Goal: Task Accomplishment & Management: Complete application form

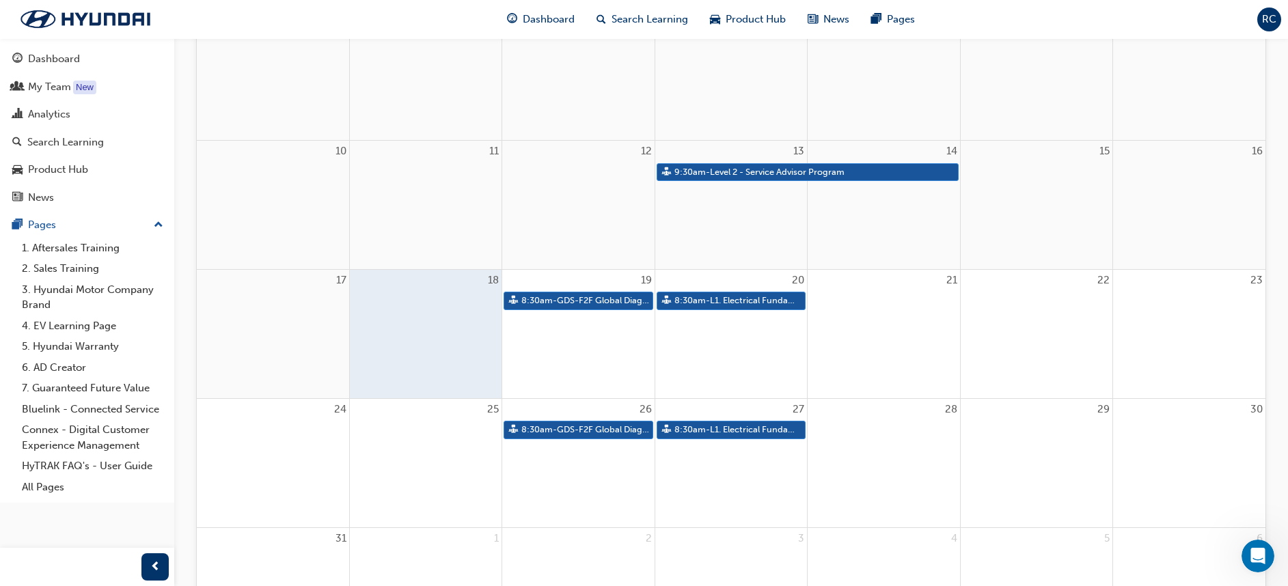
scroll to position [497, 0]
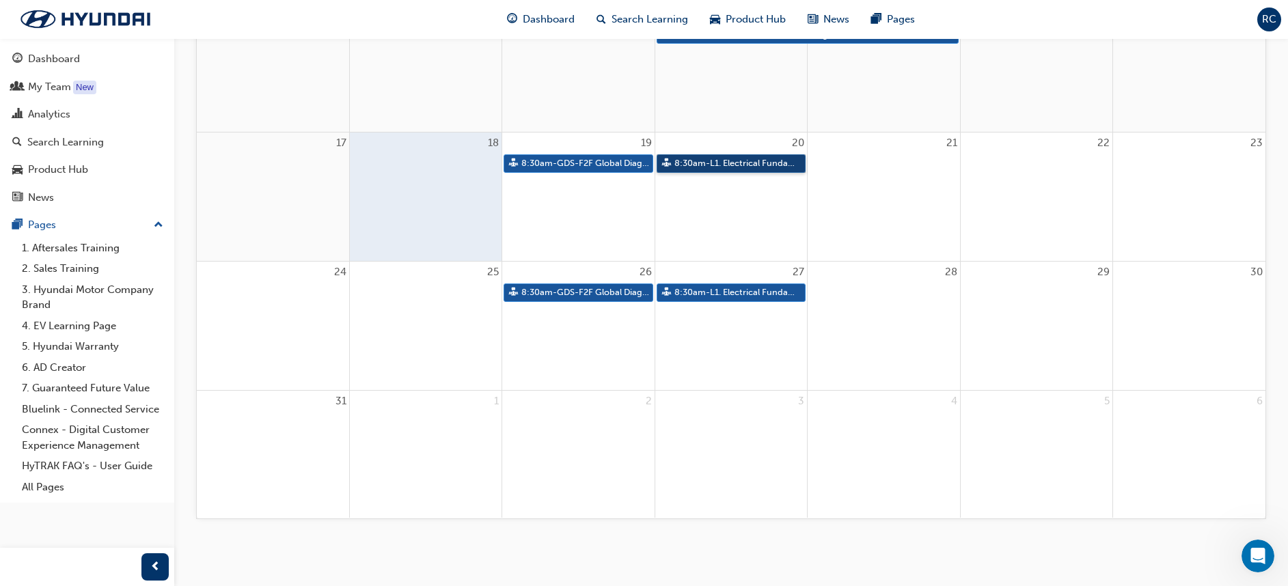
click at [748, 163] on link "8:30am - L1. Electrical Fundamentals" at bounding box center [731, 163] width 149 height 18
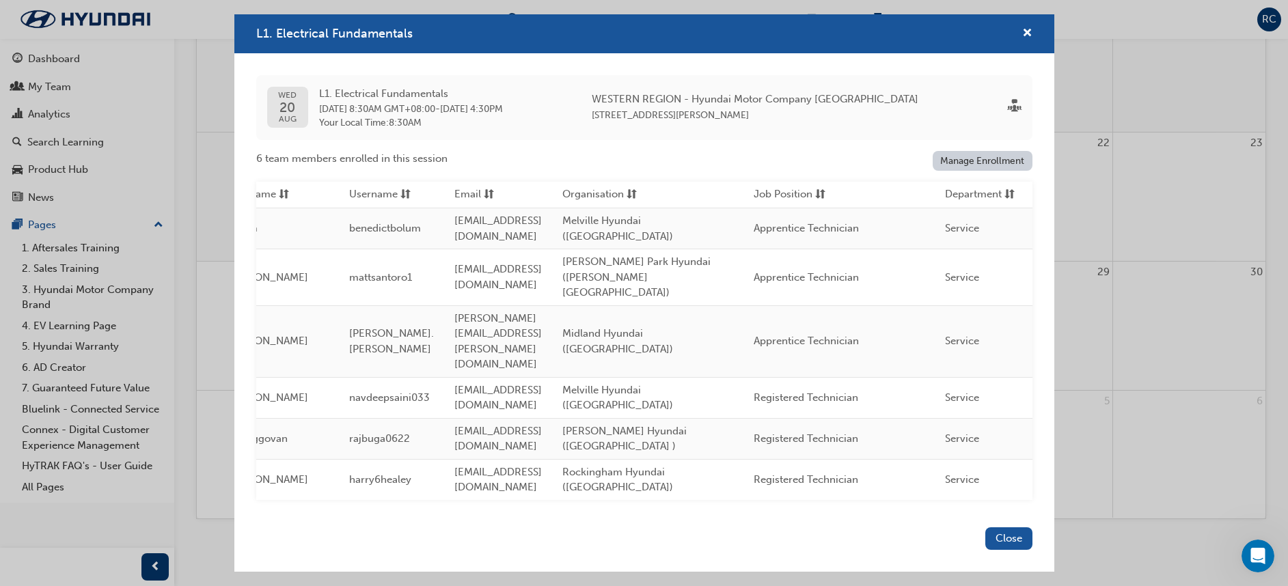
scroll to position [0, 0]
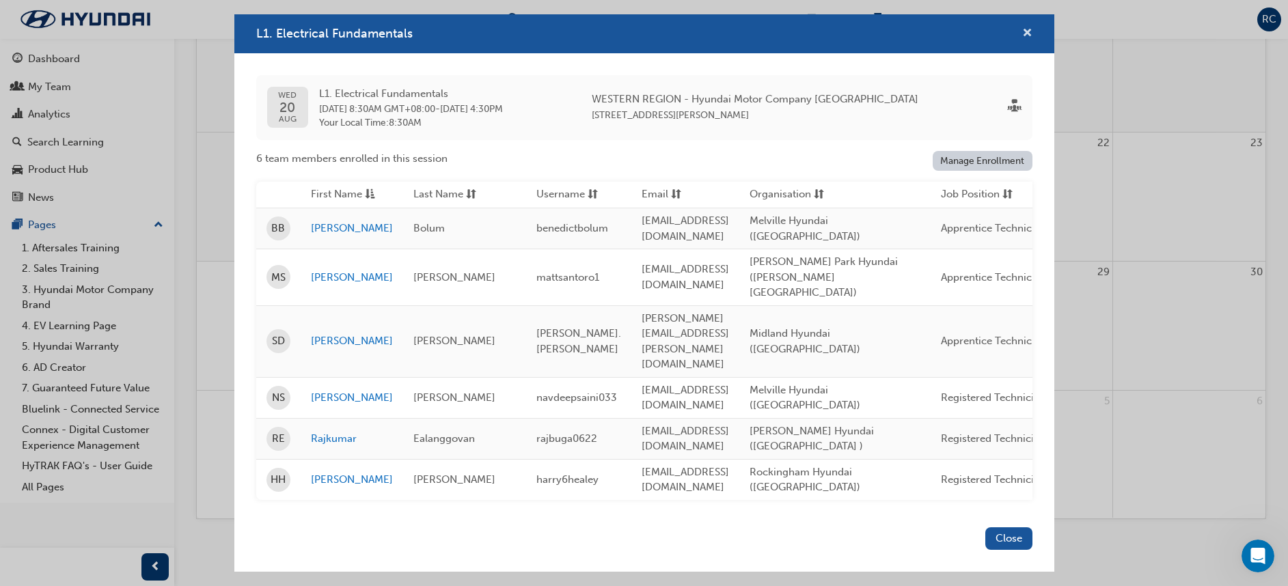
click at [1026, 40] on span "cross-icon" at bounding box center [1027, 34] width 10 height 12
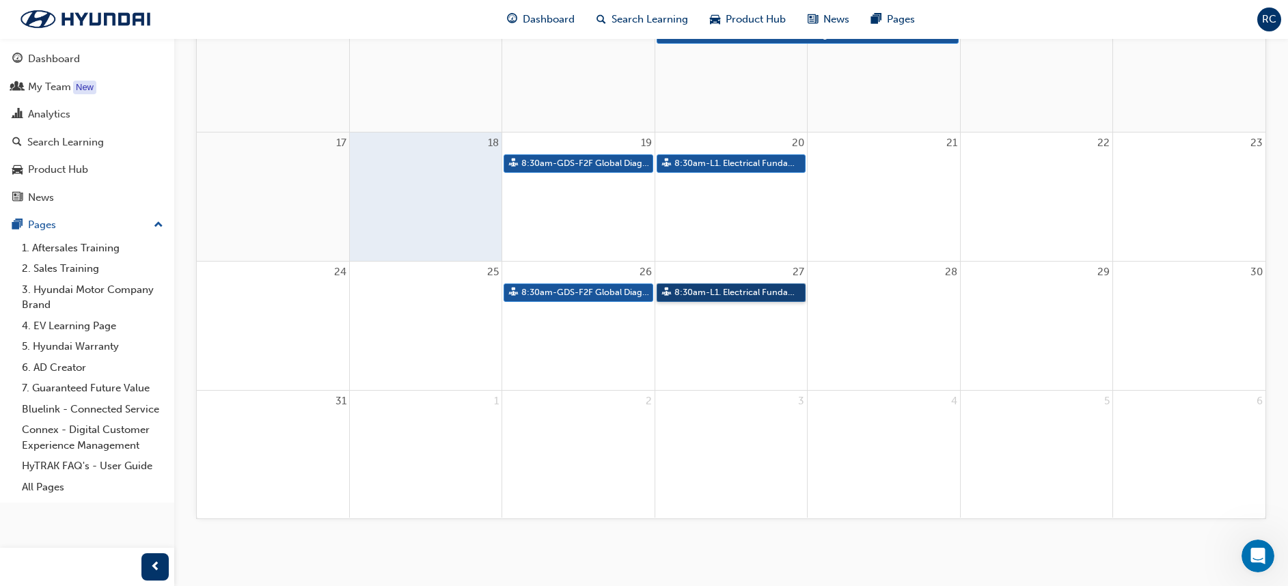
click at [791, 286] on link "8:30am - L1. Electrical Fundamentals" at bounding box center [731, 293] width 149 height 18
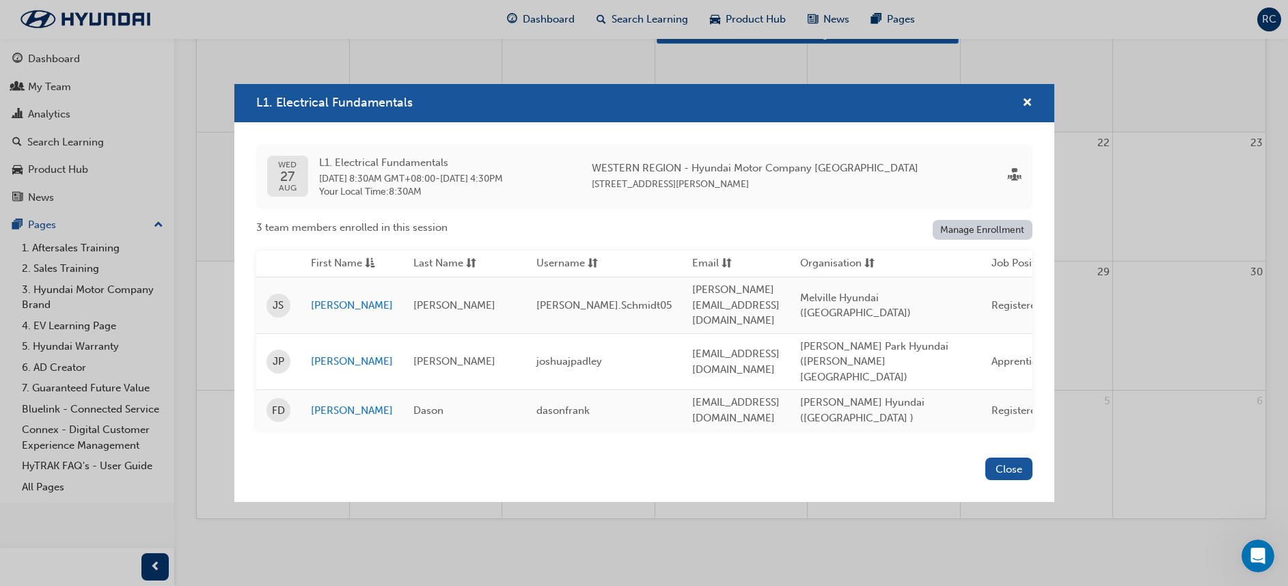
click at [995, 240] on link "Manage Enrollment" at bounding box center [983, 230] width 100 height 20
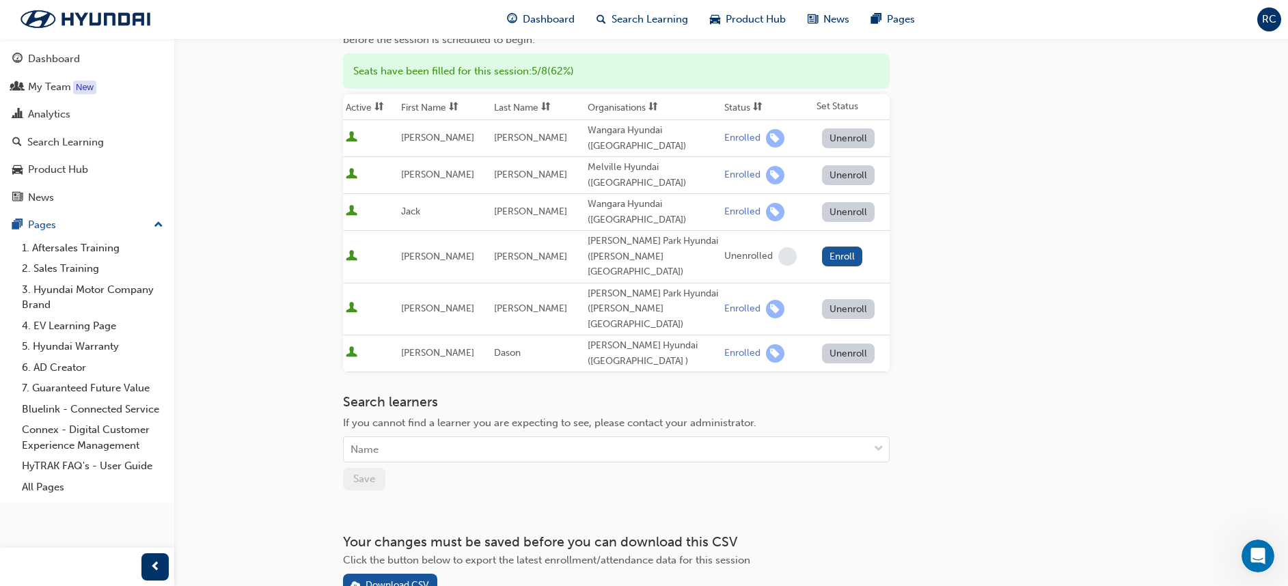
scroll to position [190, 0]
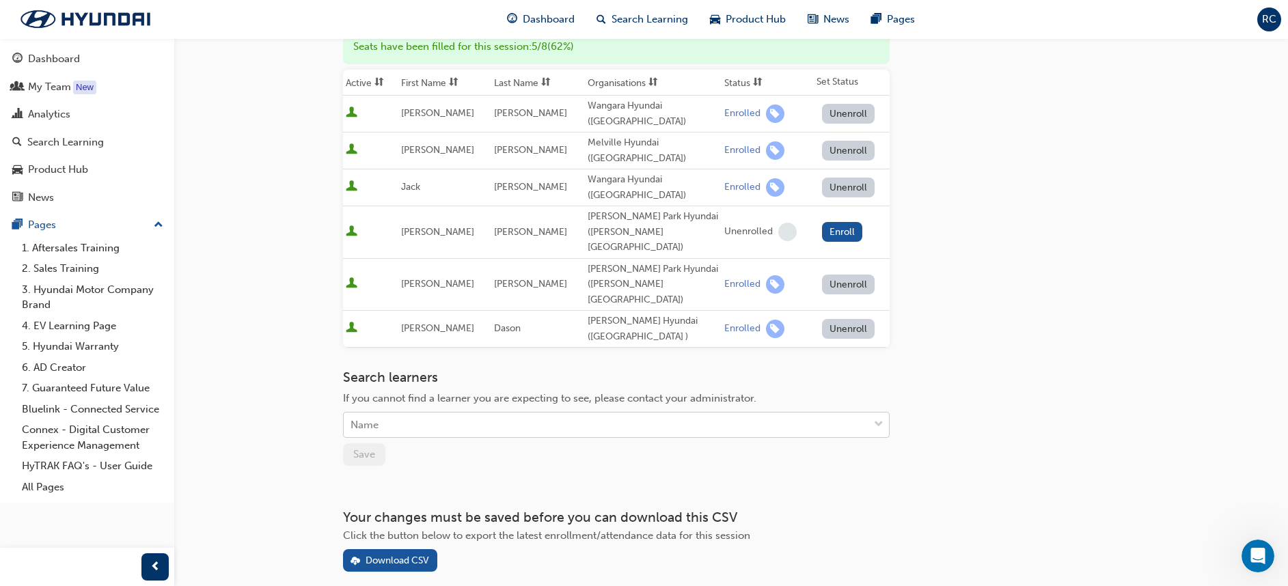
click at [438, 413] on div "Name" at bounding box center [606, 425] width 525 height 24
type input "domi"
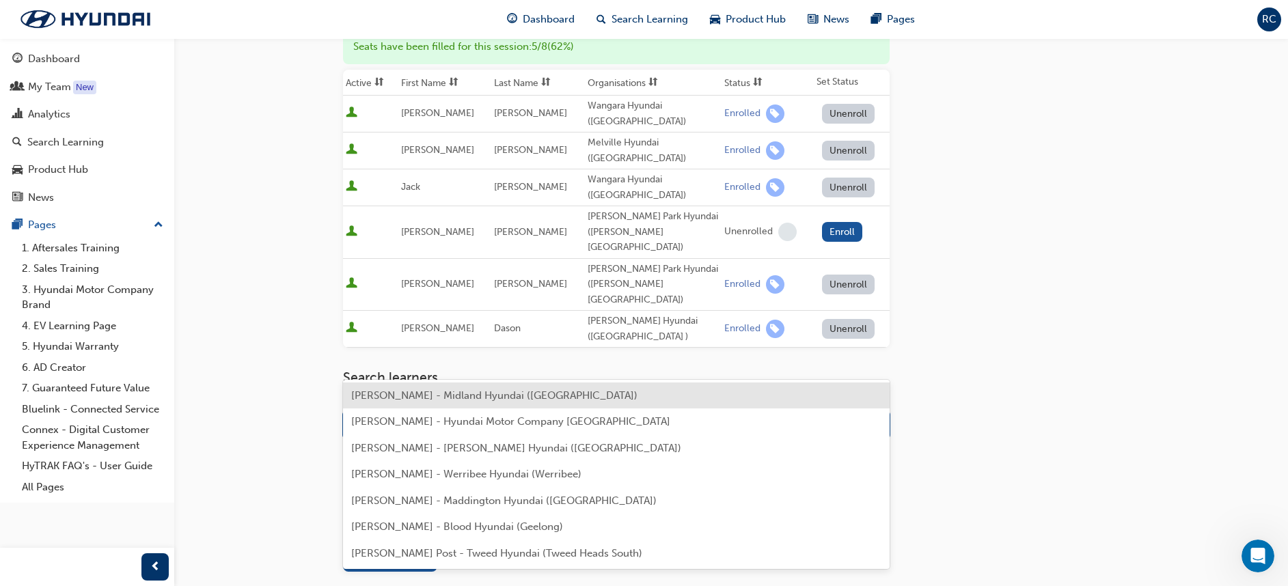
click at [453, 393] on span "[PERSON_NAME] - Midland Hyundai ([GEOGRAPHIC_DATA])" at bounding box center [494, 395] width 286 height 12
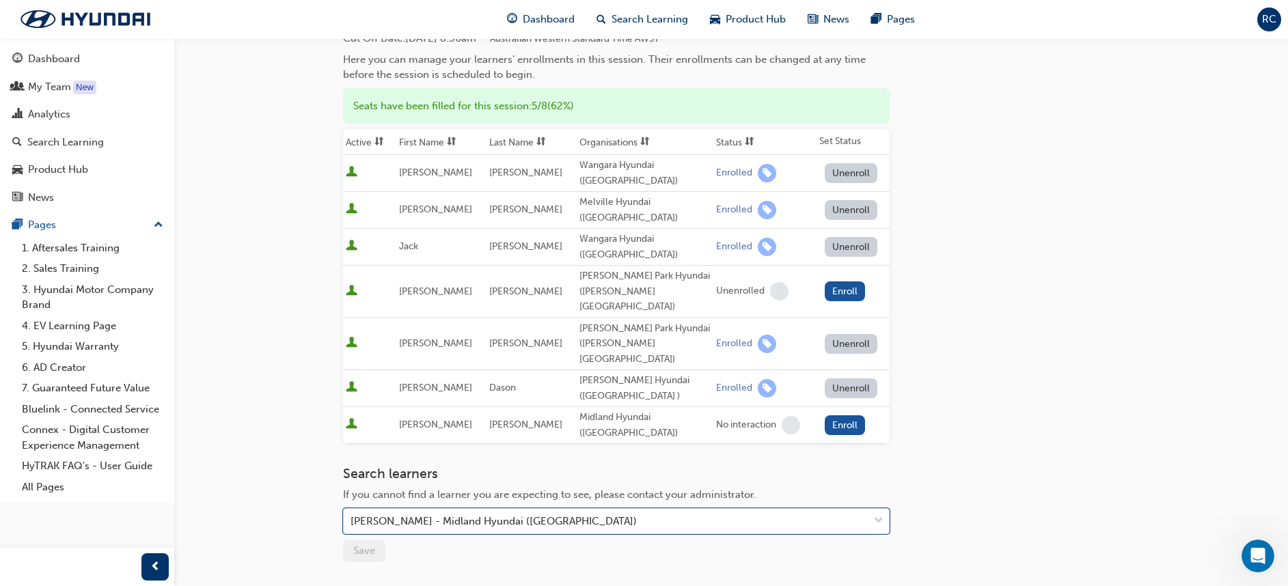
scroll to position [87, 0]
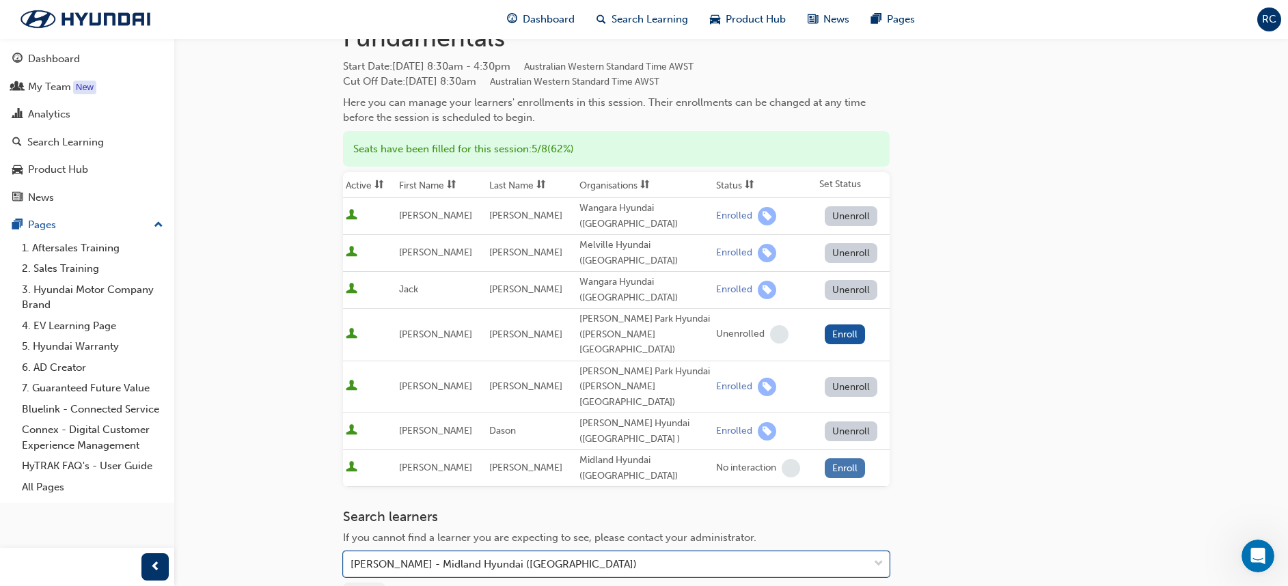
click at [846, 458] on button "Enroll" at bounding box center [845, 468] width 41 height 20
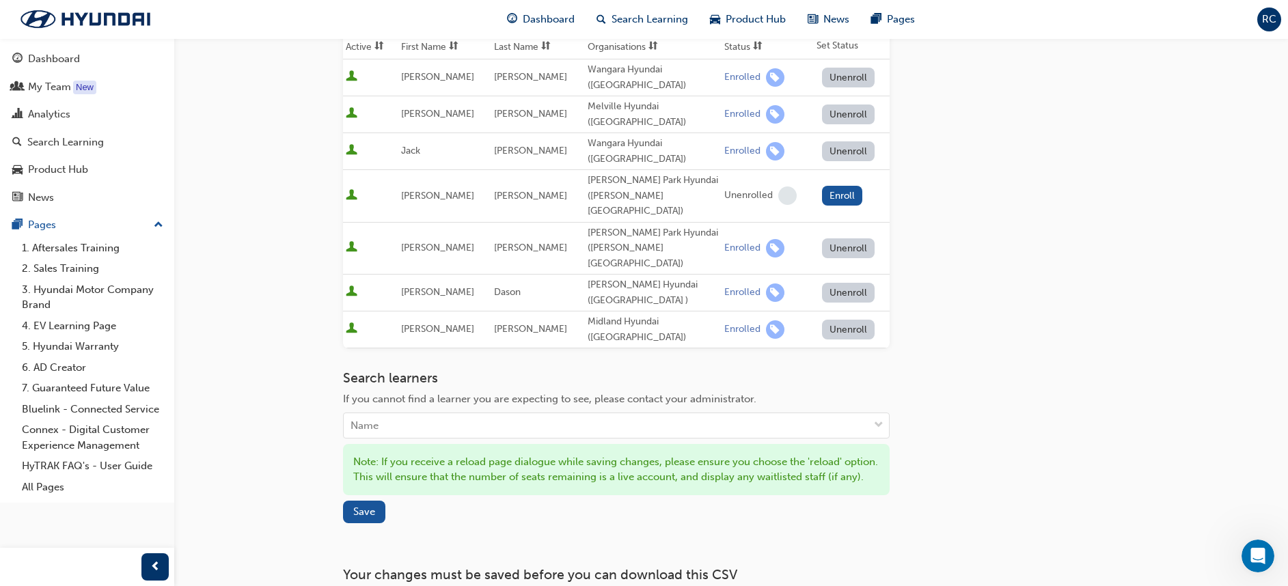
scroll to position [288, 0]
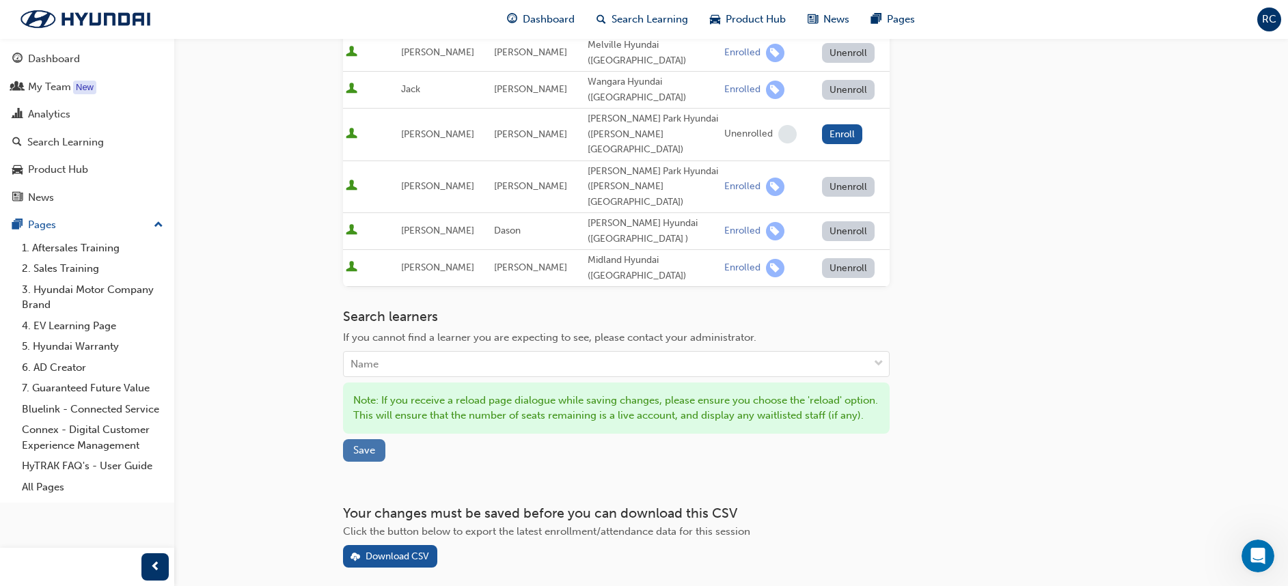
click at [351, 439] on button "Save" at bounding box center [364, 450] width 42 height 23
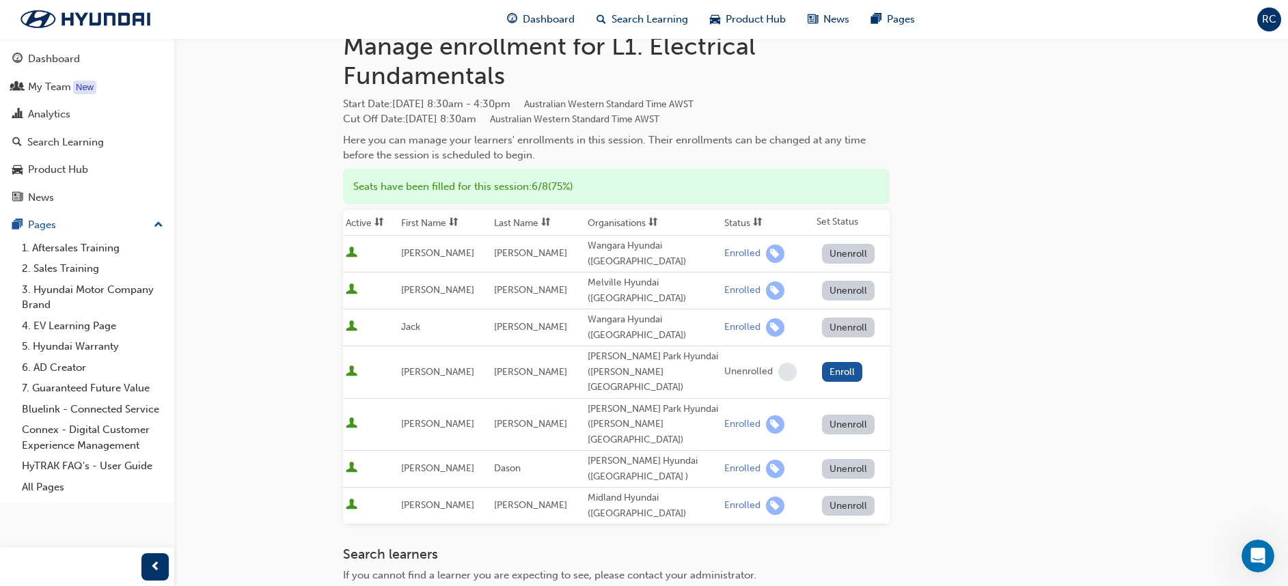
scroll to position [0, 0]
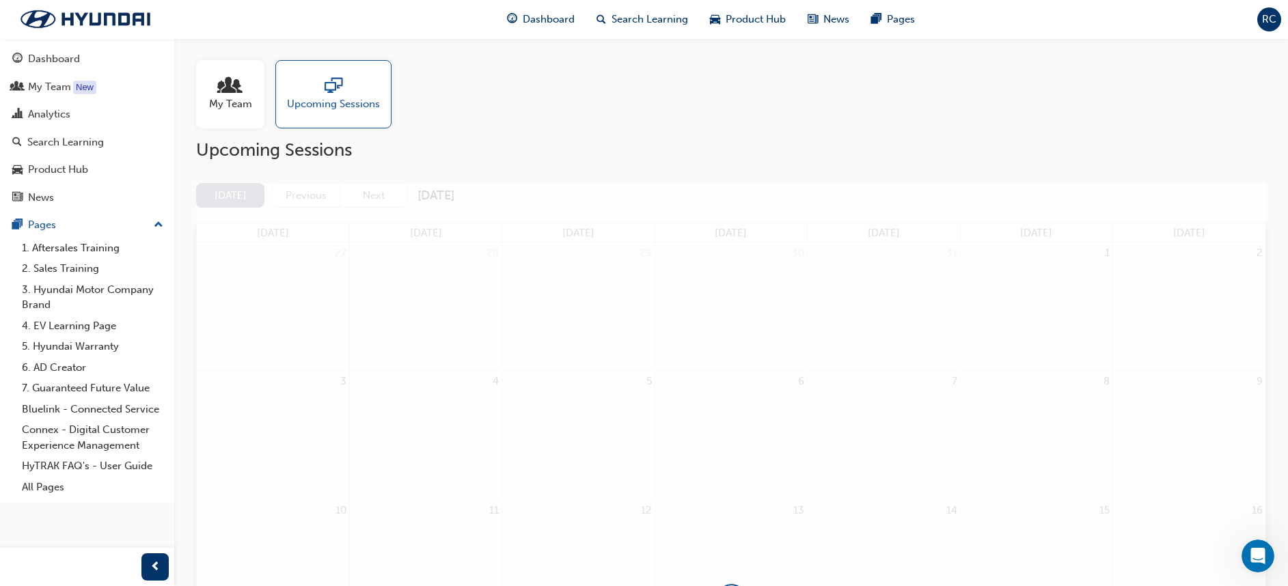
scroll to position [497, 0]
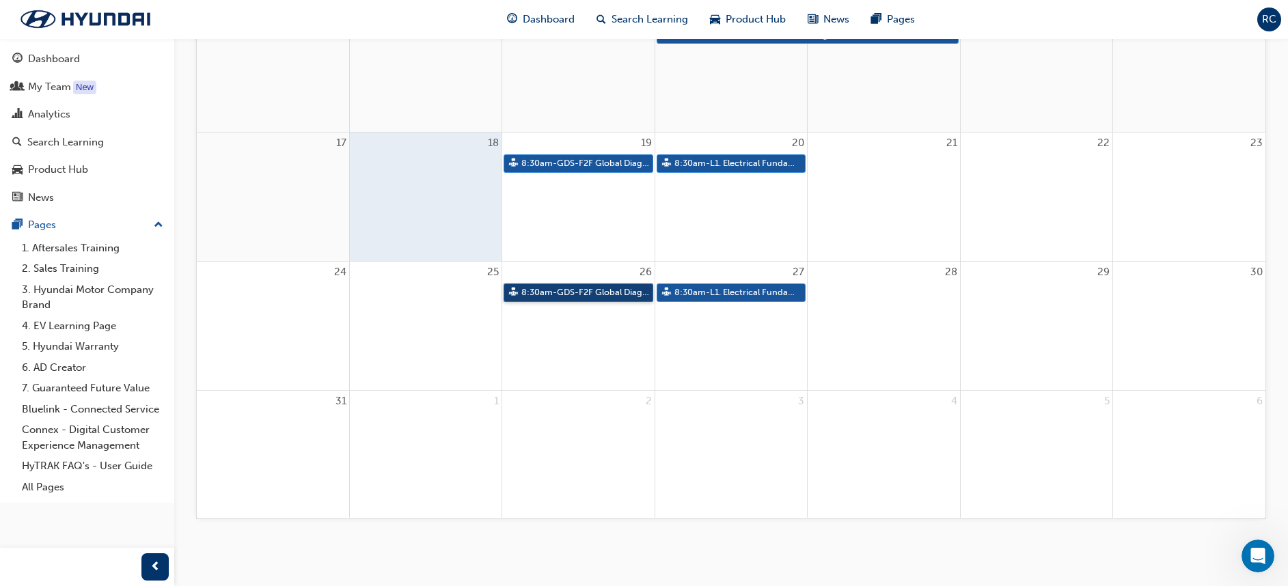
click at [555, 290] on link "8:30am - GDS-F2F Global Diagnostic System" at bounding box center [578, 293] width 149 height 18
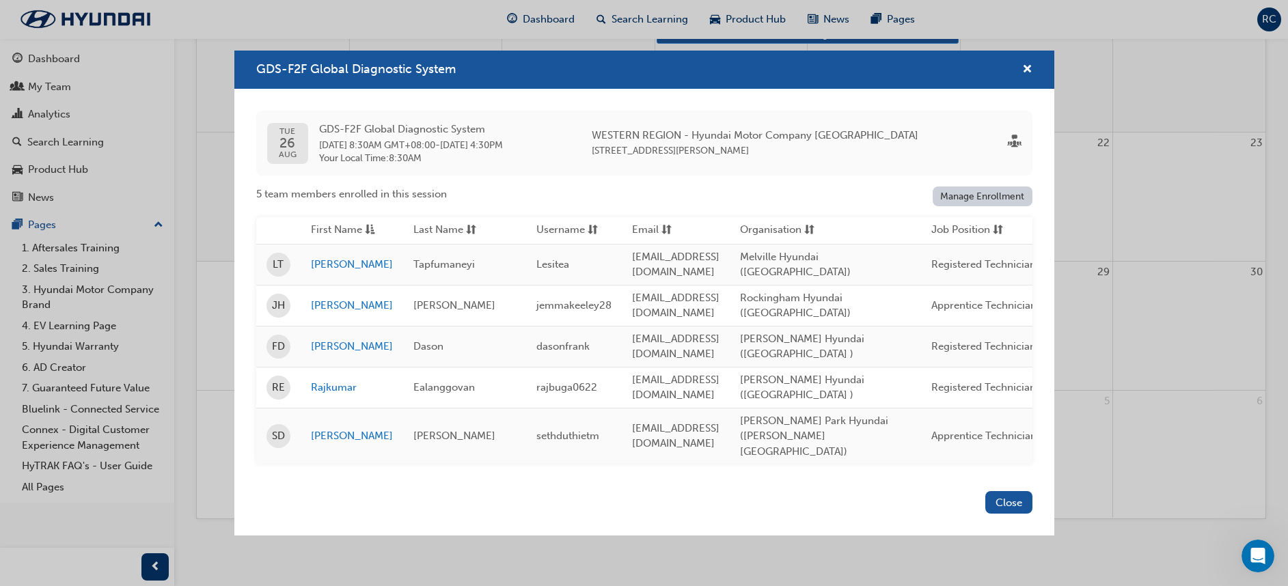
click at [1019, 71] on div "GDS-F2F Global Diagnostic System" at bounding box center [644, 70] width 820 height 39
click at [1024, 77] on span "cross-icon" at bounding box center [1027, 70] width 10 height 12
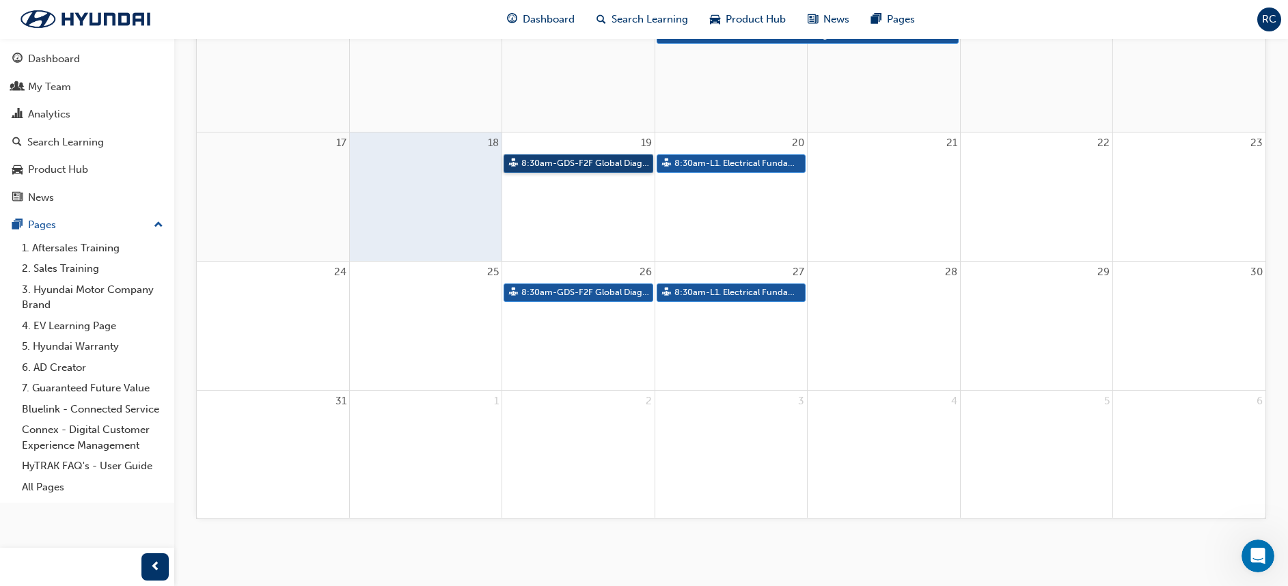
click at [547, 162] on link "8:30am - GDS-F2F Global Diagnostic System" at bounding box center [578, 163] width 149 height 18
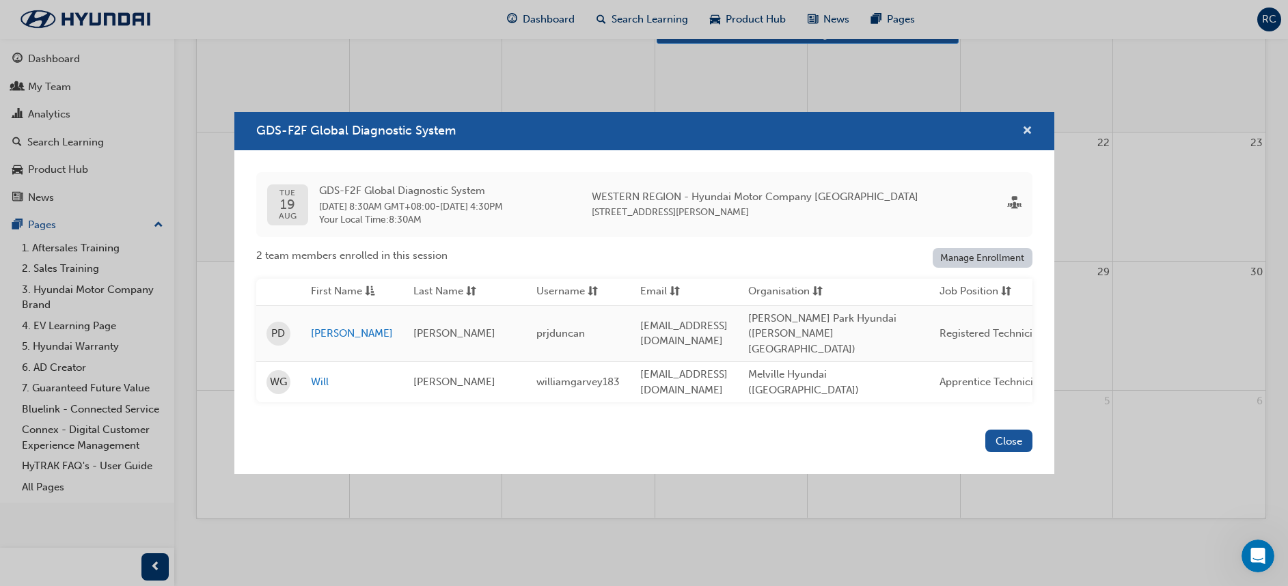
click at [1031, 128] on span "cross-icon" at bounding box center [1027, 132] width 10 height 12
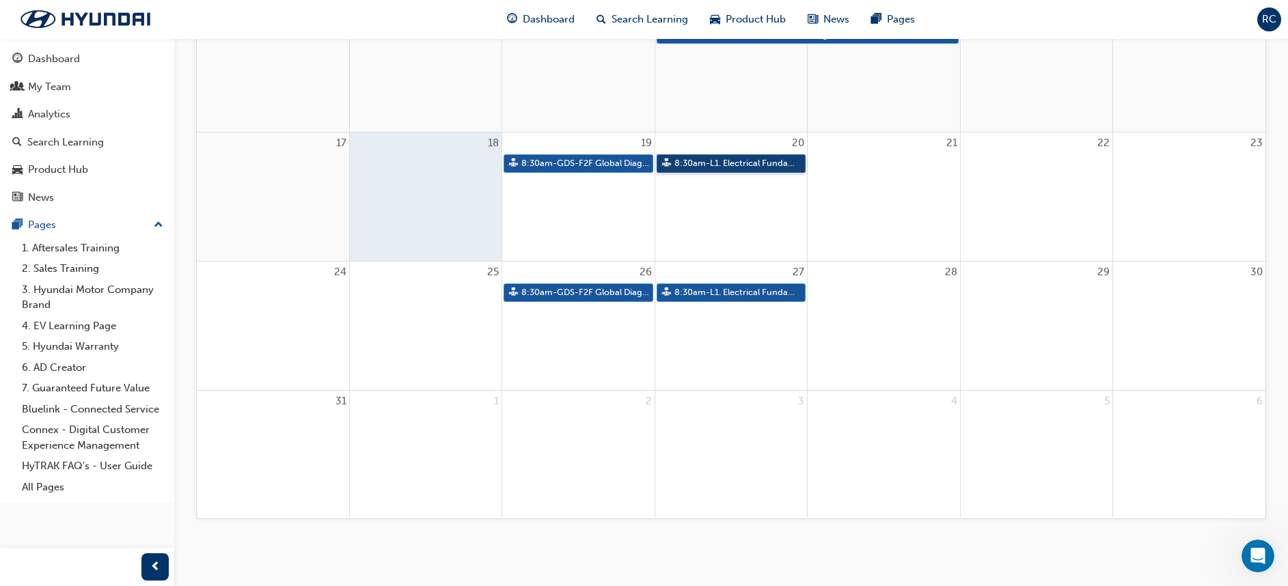
click at [703, 163] on link "8:30am - L1. Electrical Fundamentals" at bounding box center [731, 163] width 149 height 18
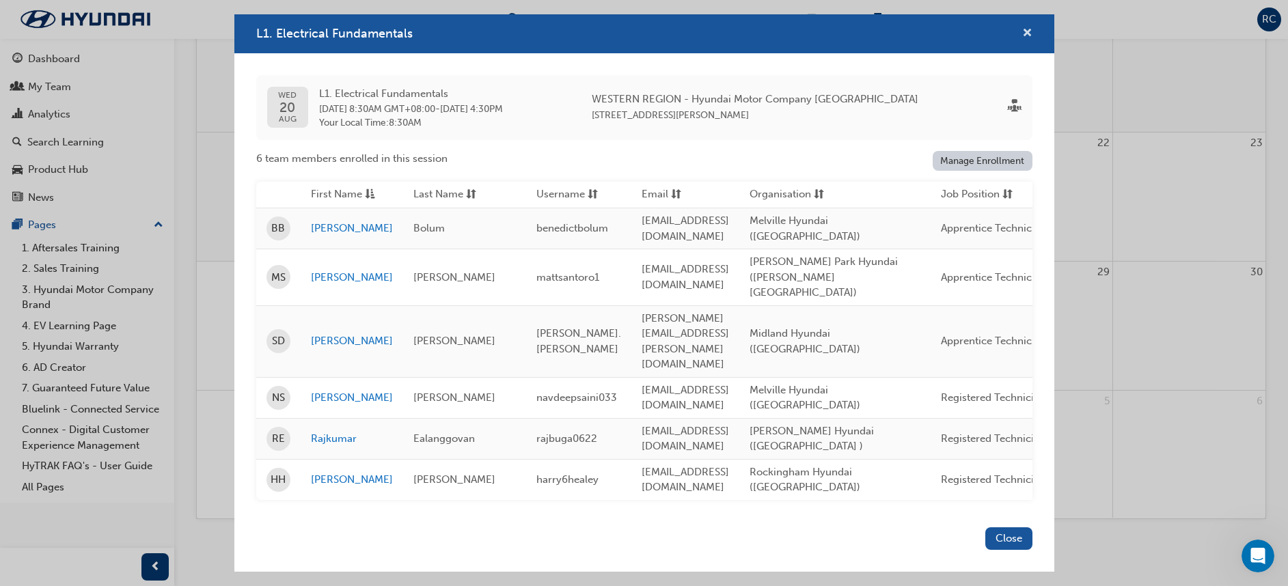
click at [1027, 40] on span "cross-icon" at bounding box center [1027, 34] width 10 height 12
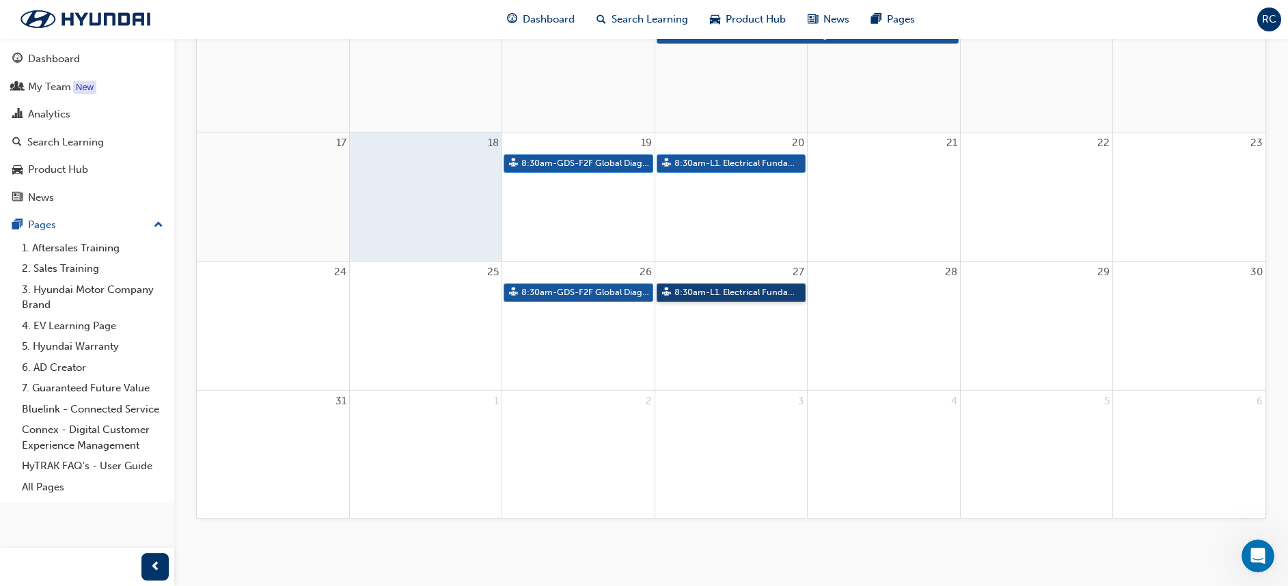
click at [698, 295] on link "8:30am - L1. Electrical Fundamentals" at bounding box center [731, 293] width 149 height 18
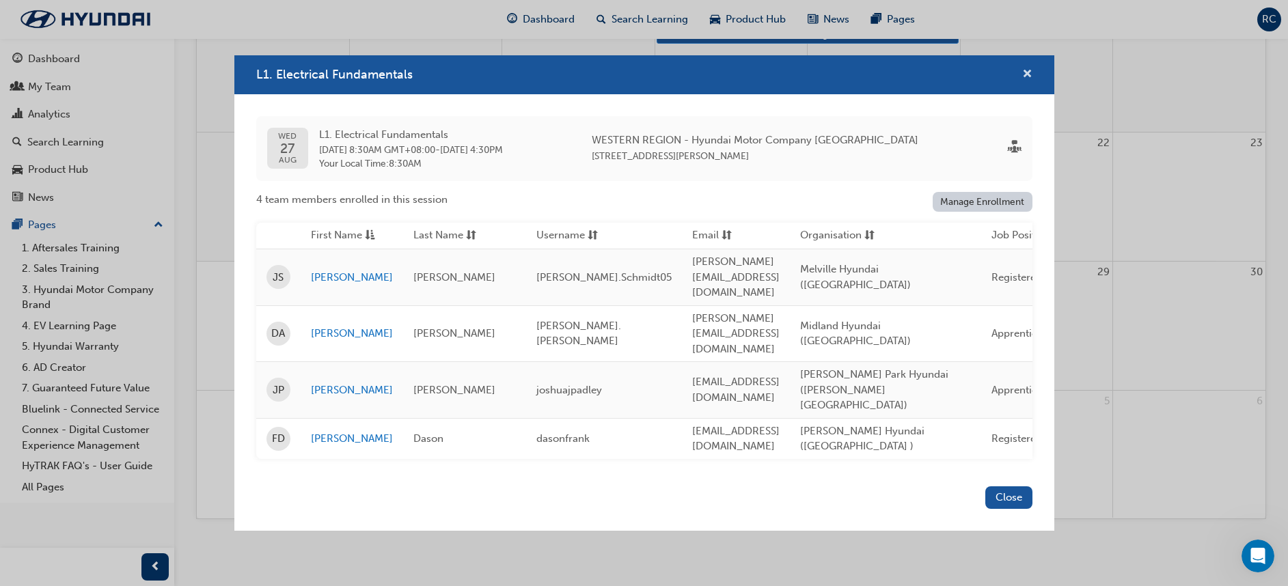
click at [1026, 81] on span "cross-icon" at bounding box center [1027, 75] width 10 height 12
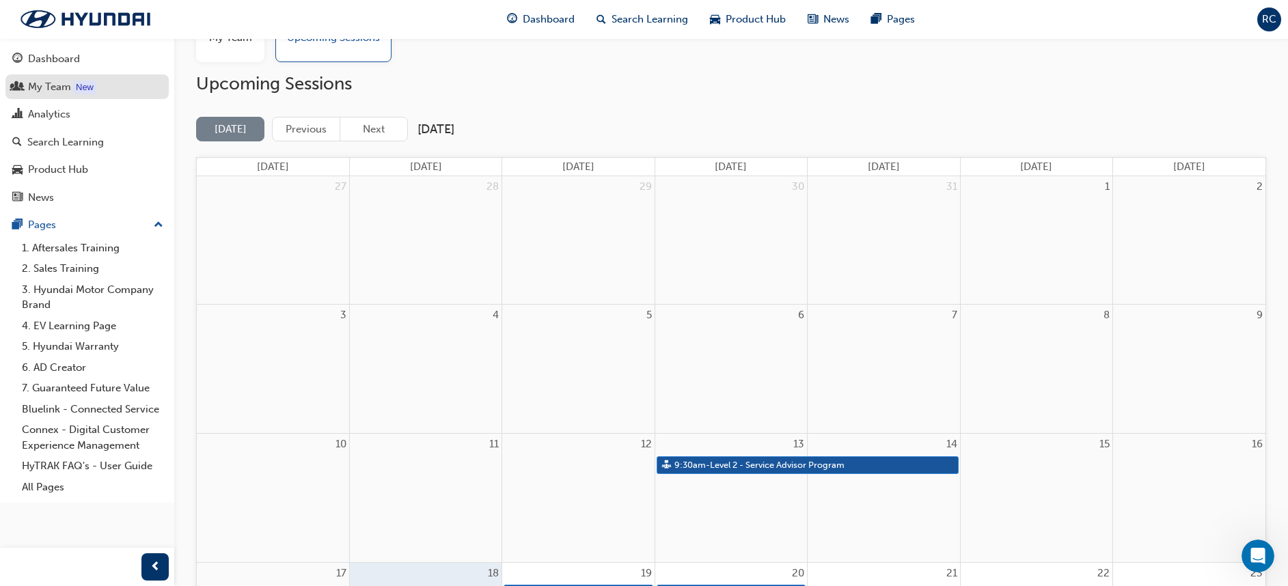
scroll to position [0, 0]
